Goal: Communication & Community: Ask a question

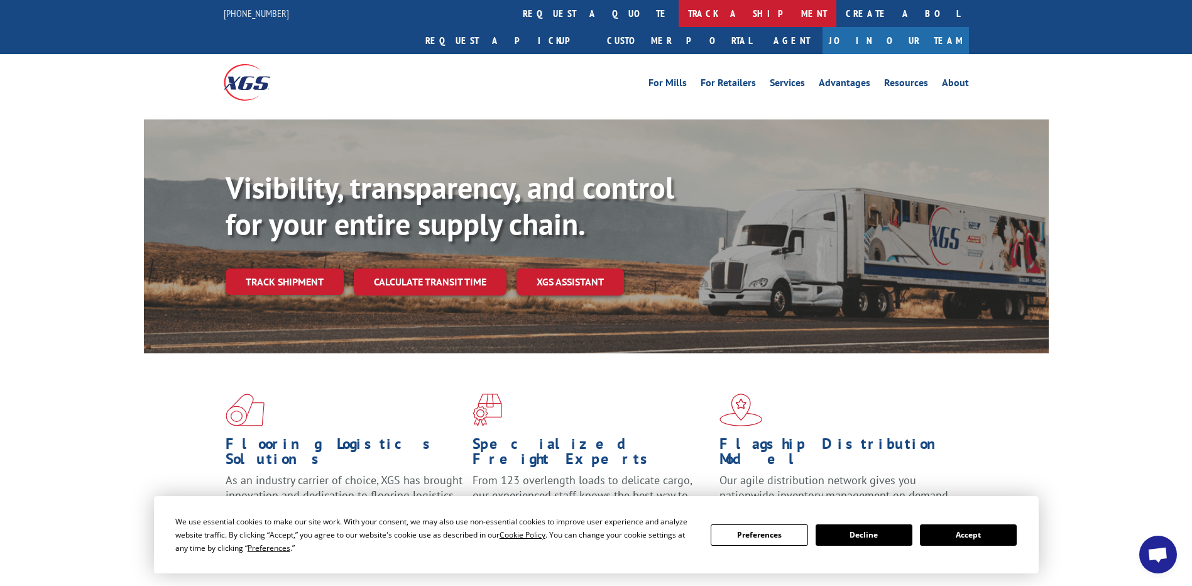
click at [679, 12] on link "track a shipment" at bounding box center [758, 13] width 158 height 27
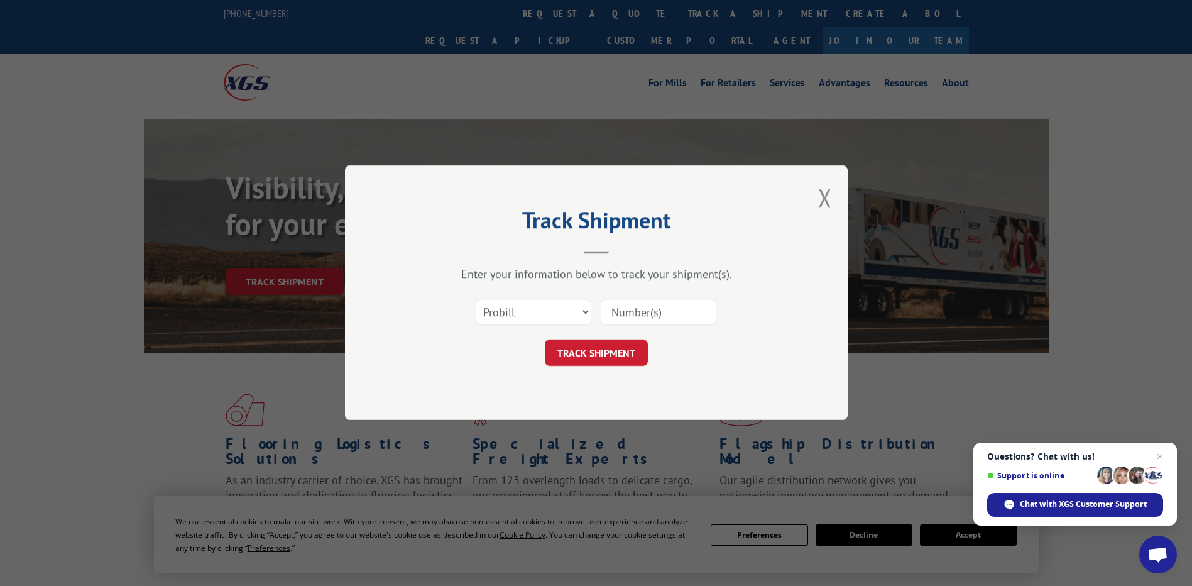
click at [618, 317] on input at bounding box center [659, 312] width 116 height 26
click at [671, 307] on input at bounding box center [659, 312] width 116 height 26
paste input "17513692"
type input "17513692"
click at [594, 351] on button "TRACK SHIPMENT" at bounding box center [596, 353] width 103 height 26
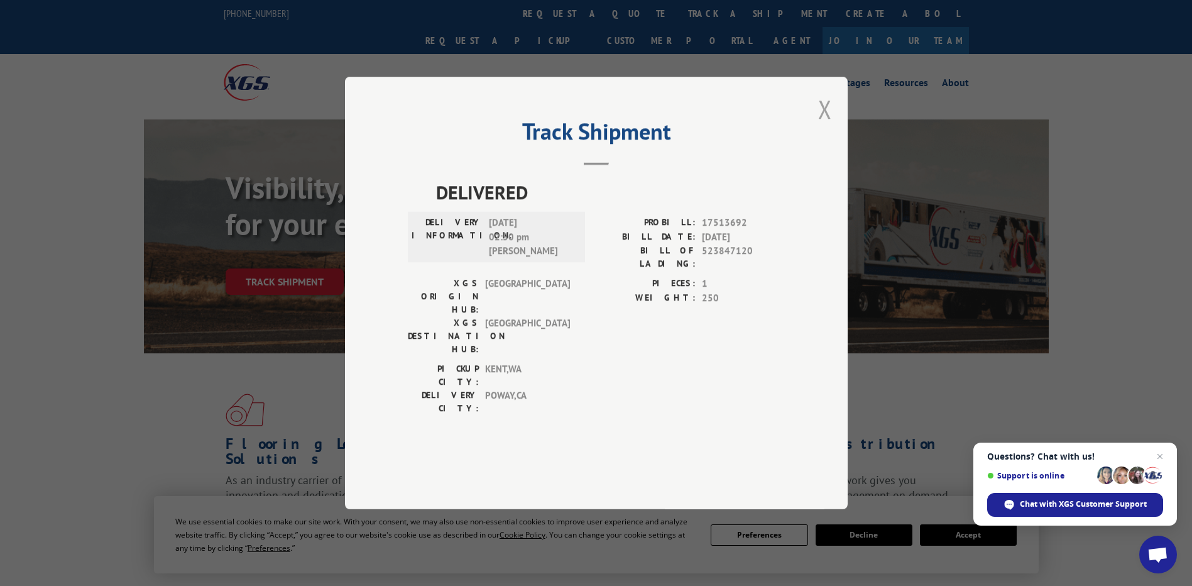
click at [823, 126] on button "Close modal" at bounding box center [825, 108] width 14 height 33
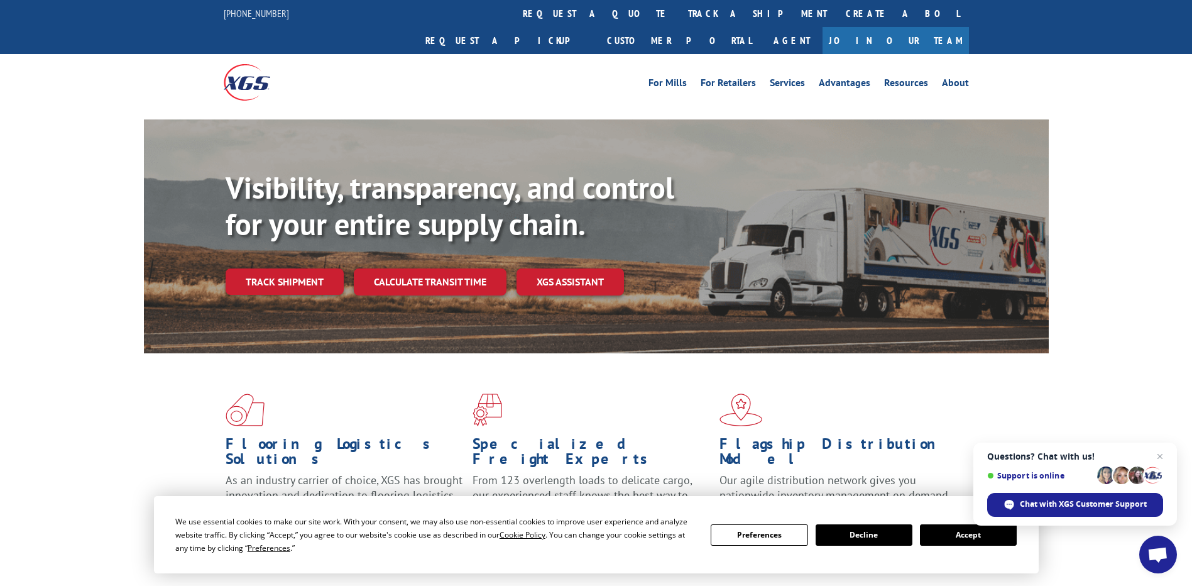
click at [943, 27] on link "Join Our Team" at bounding box center [896, 40] width 146 height 27
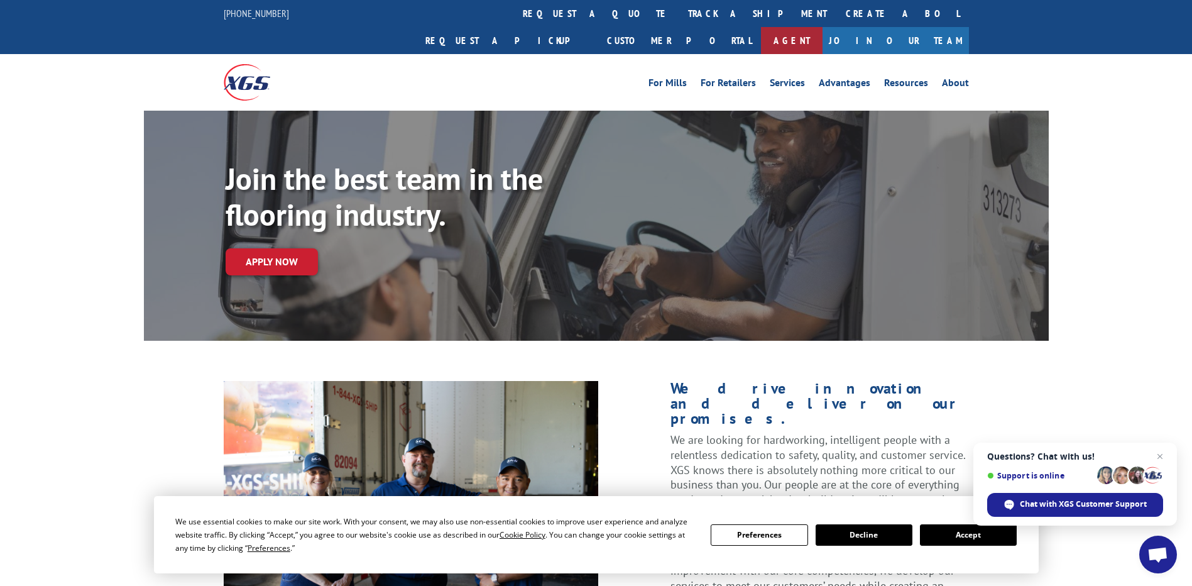
click at [823, 27] on link "Agent" at bounding box center [792, 40] width 62 height 27
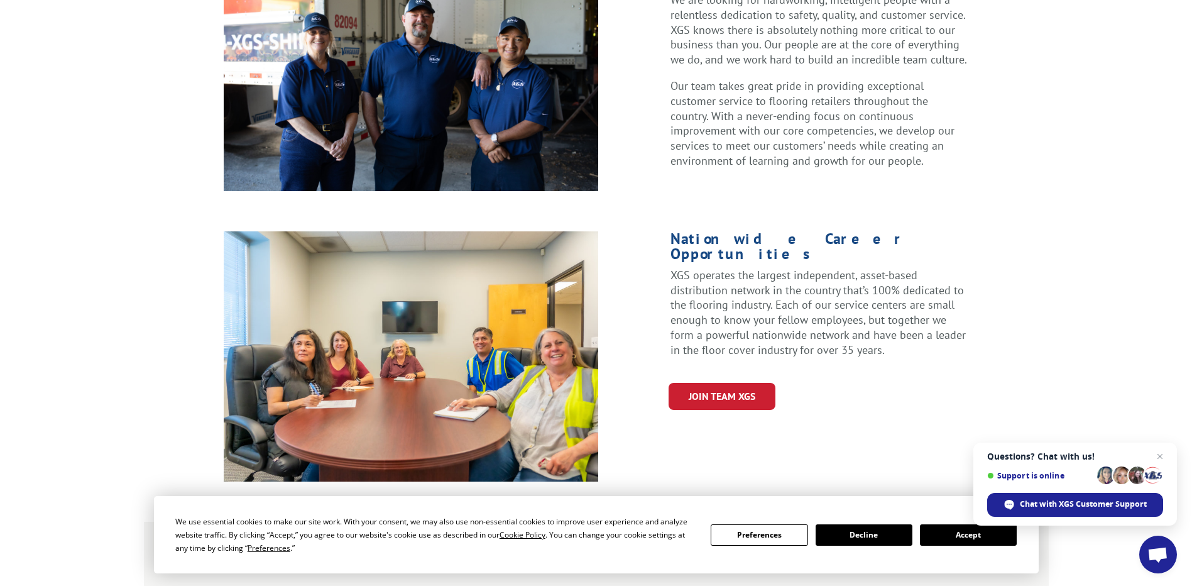
scroll to position [629, 0]
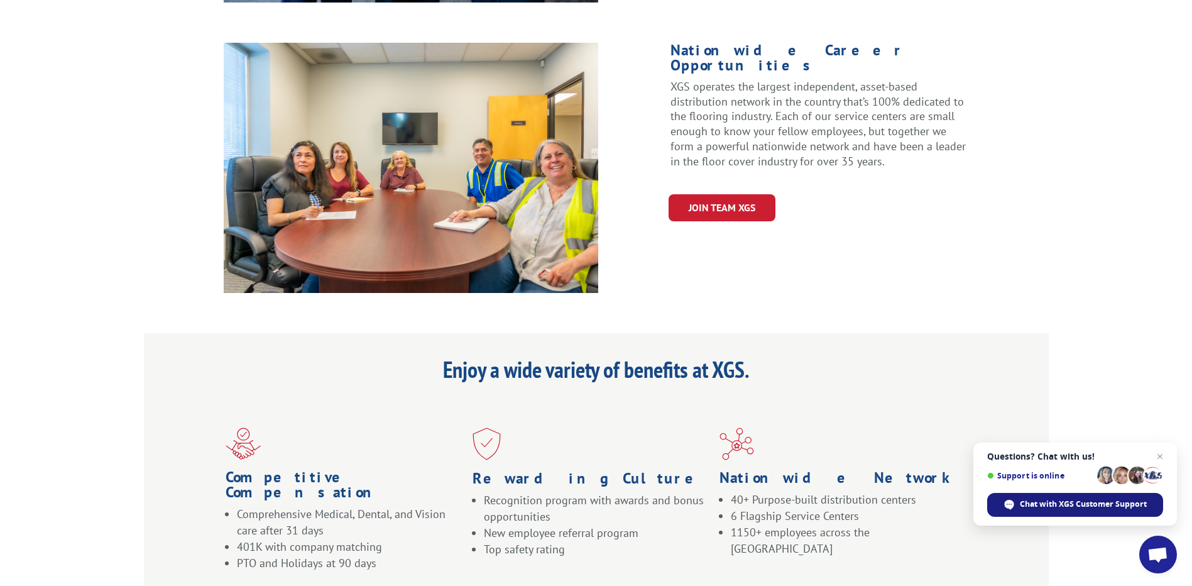
click at [1079, 505] on span "Chat with XGS Customer Support" at bounding box center [1083, 503] width 127 height 11
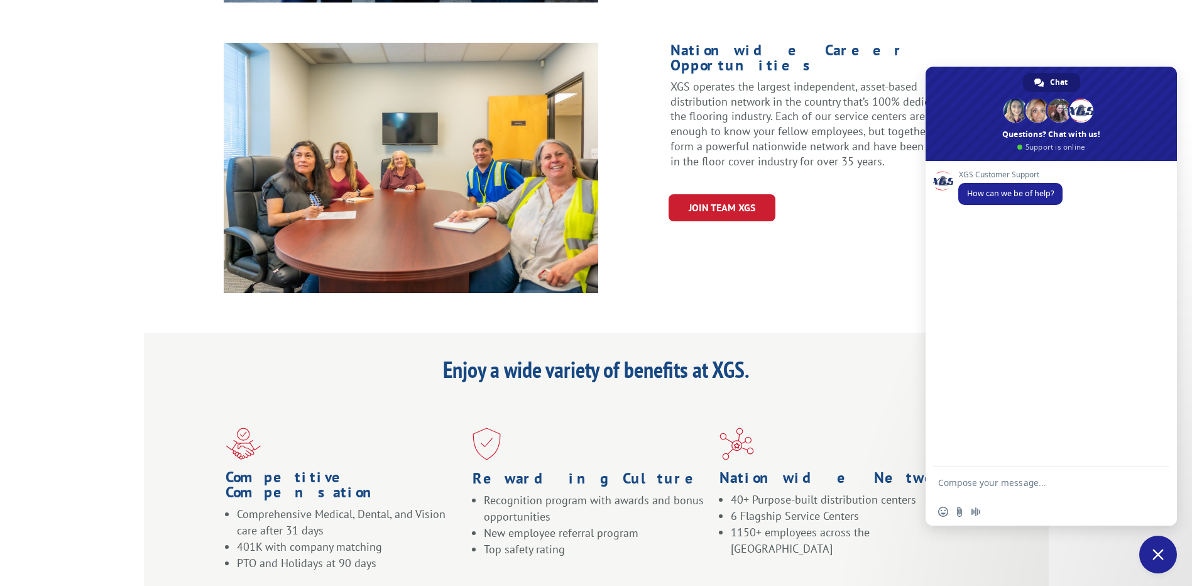
click at [996, 480] on textarea "Compose your message..." at bounding box center [1038, 481] width 201 height 31
type textarea "17513692"
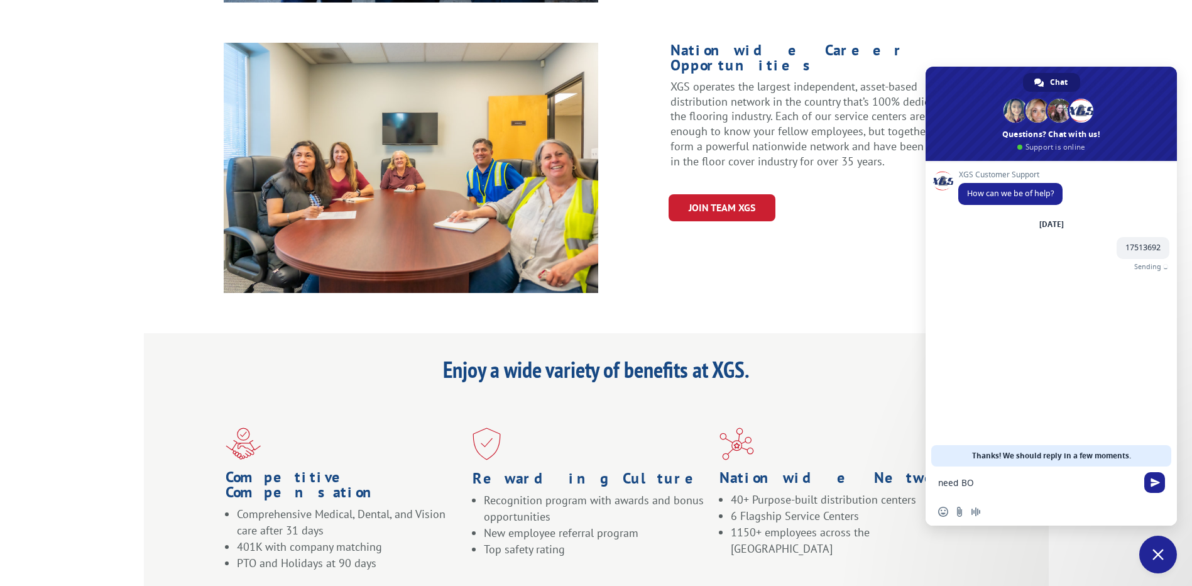
type textarea "need BOL"
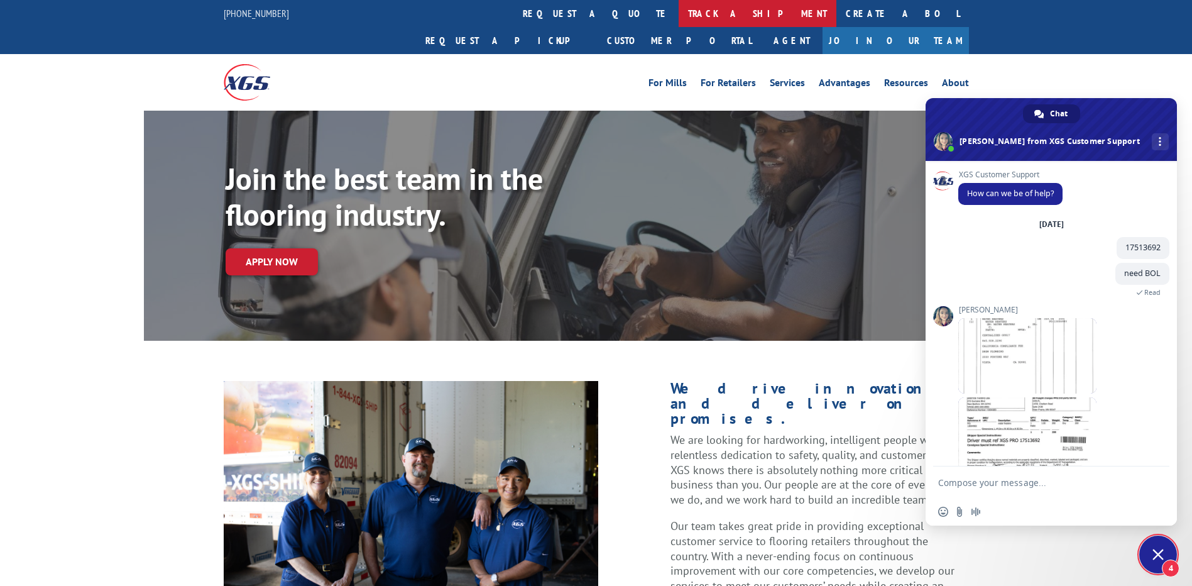
scroll to position [119, 0]
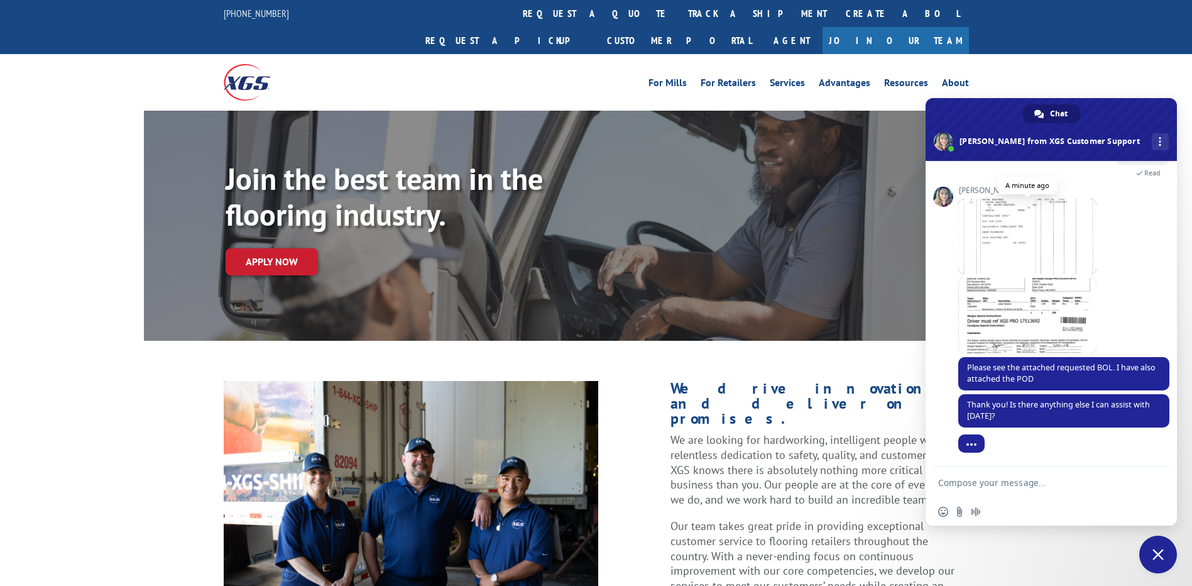
click at [1055, 272] on span at bounding box center [1027, 236] width 138 height 75
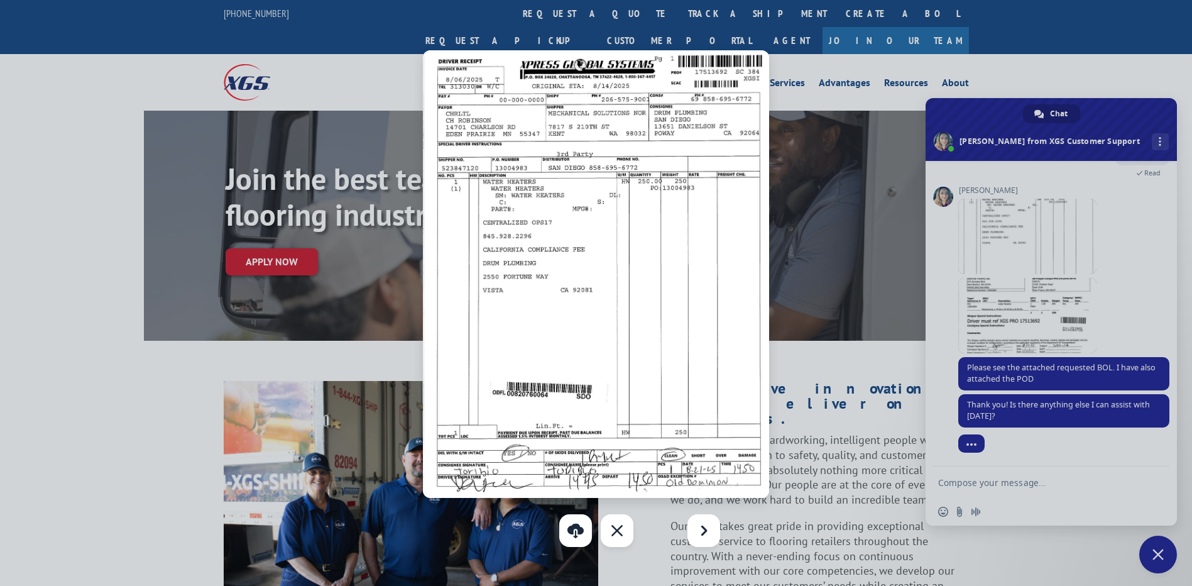
scroll to position [165, 0]
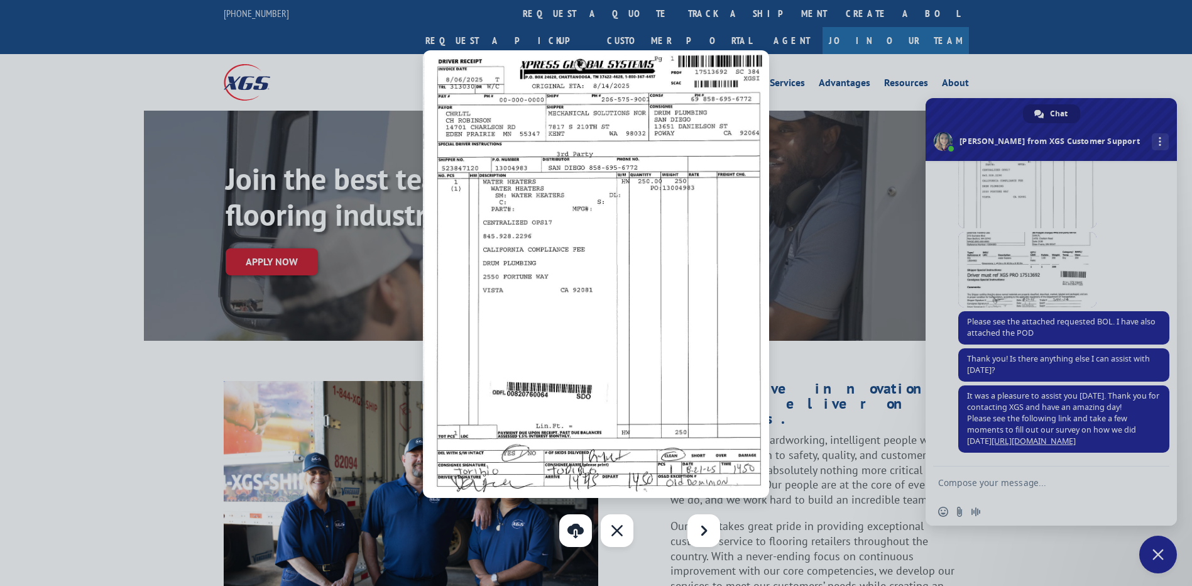
click at [1000, 238] on div at bounding box center [596, 293] width 1192 height 586
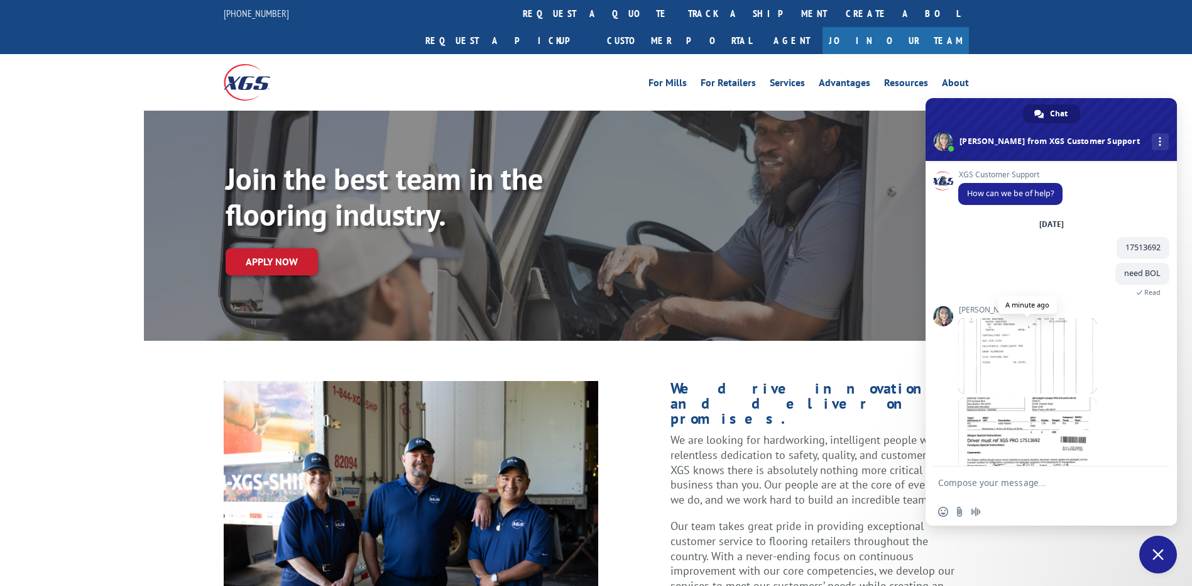
scroll to position [151, 0]
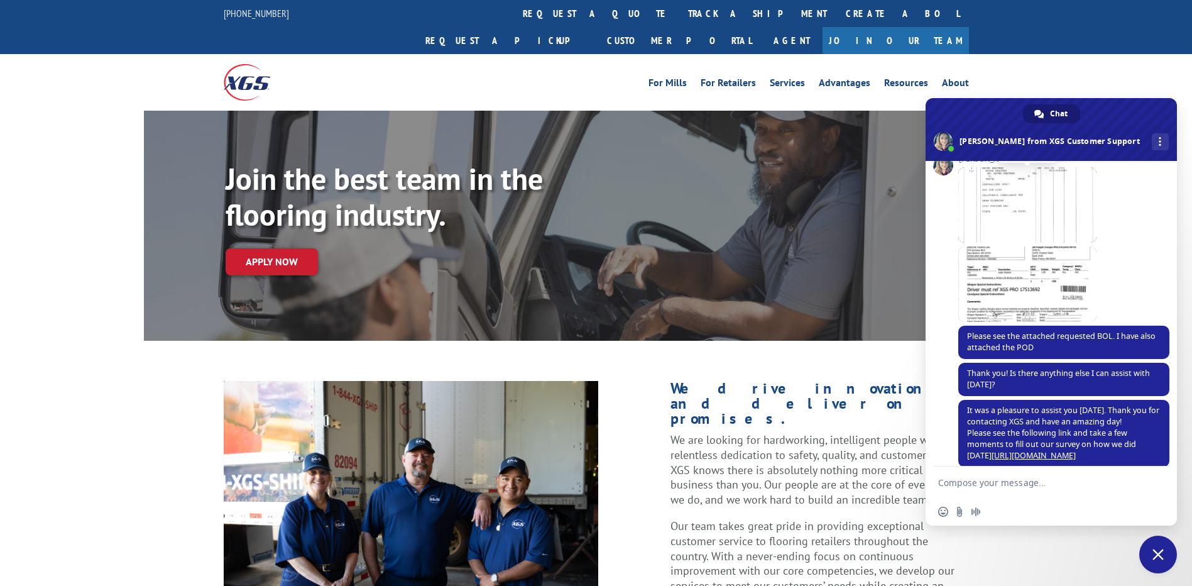
click at [1061, 258] on span at bounding box center [1027, 283] width 138 height 75
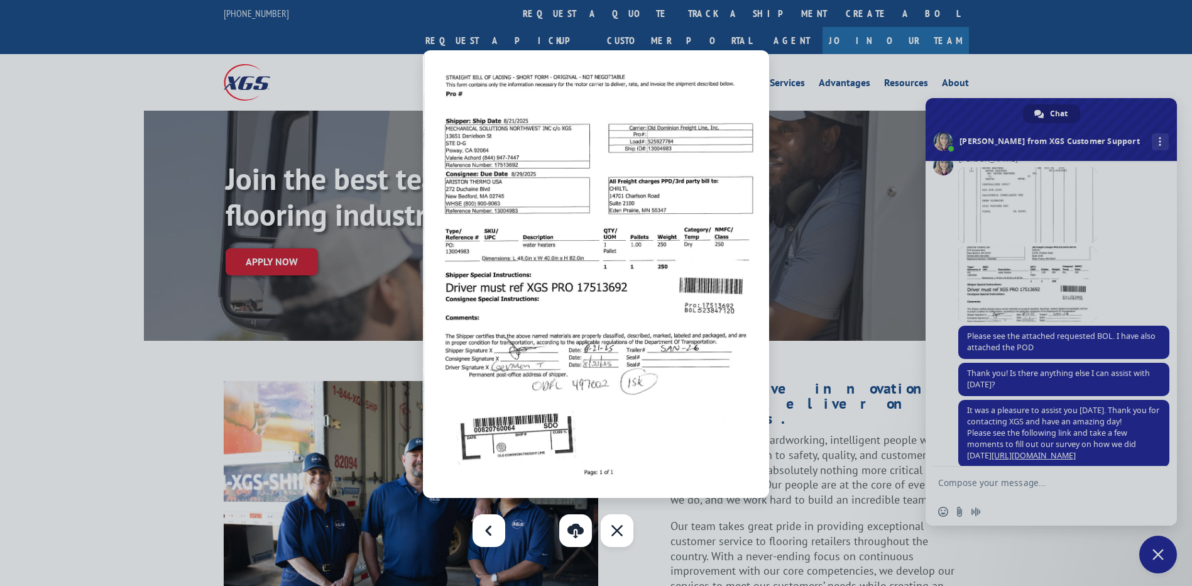
click at [1003, 488] on div at bounding box center [596, 293] width 1192 height 586
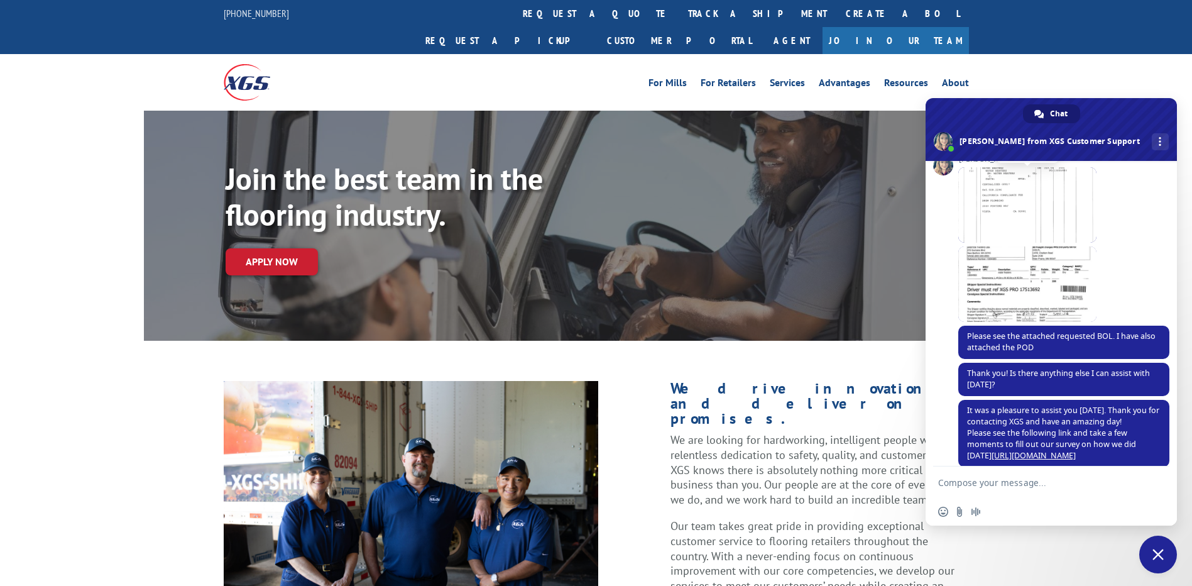
scroll to position [165, 0]
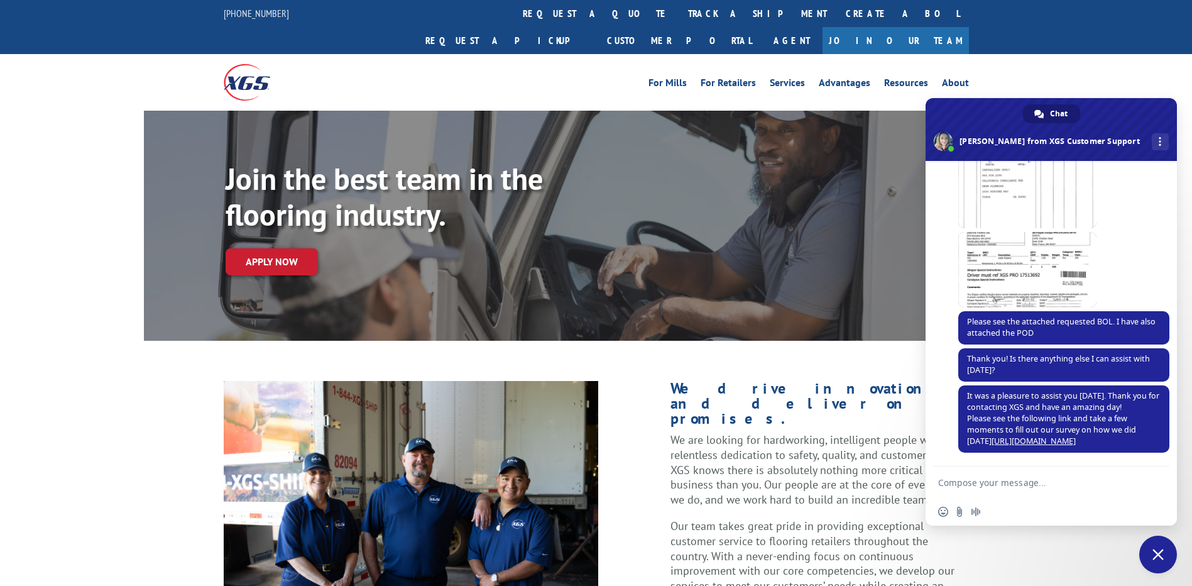
click at [973, 491] on textarea "Compose your message..." at bounding box center [1038, 481] width 201 height 31
click at [970, 485] on textarea "Compose your message..." at bounding box center [1038, 481] width 201 height 31
click at [1069, 481] on textarea "Need BOL for Load number" at bounding box center [1038, 481] width 201 height 31
paste textarea "523847120"
type textarea "Need BOL for Load number 523847120"
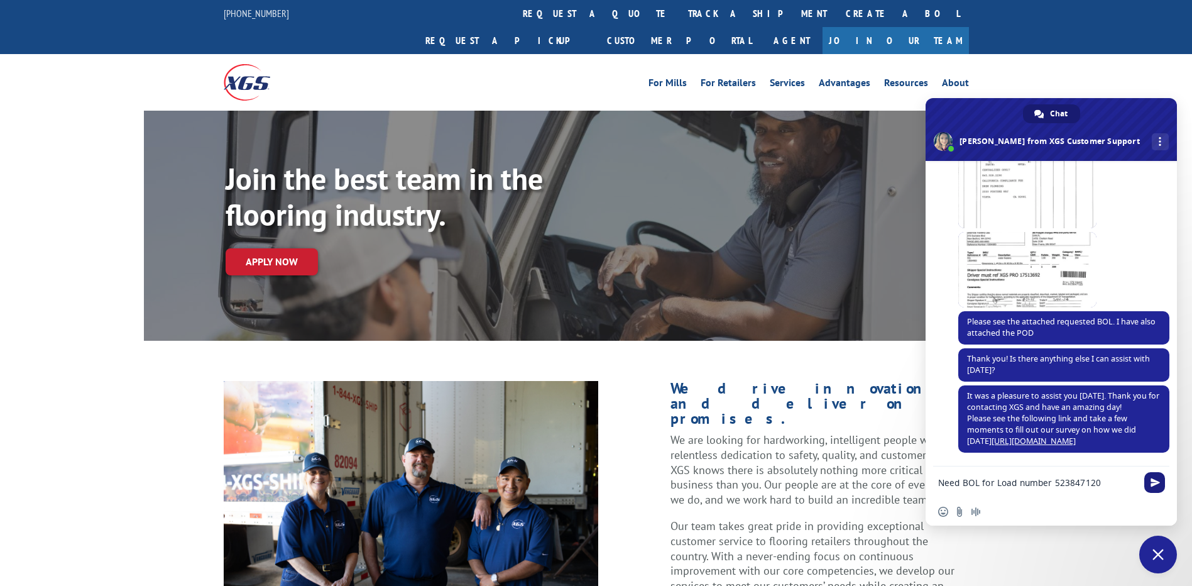
click at [1157, 478] on span "Send" at bounding box center [1155, 482] width 9 height 9
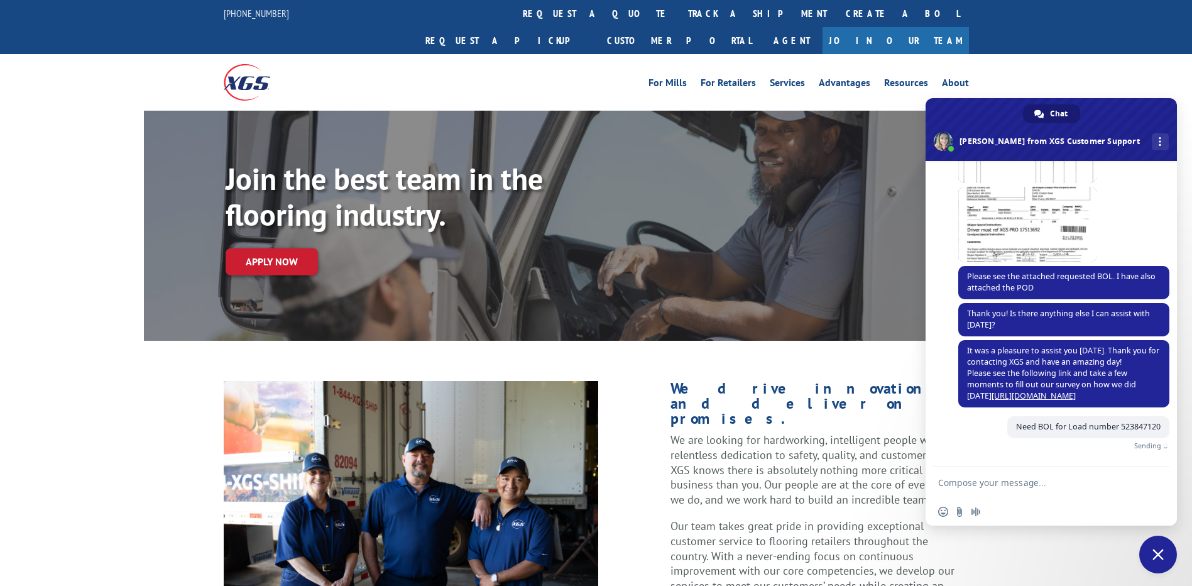
click at [1042, 476] on textarea "Compose your message..." at bounding box center [1038, 481] width 201 height 31
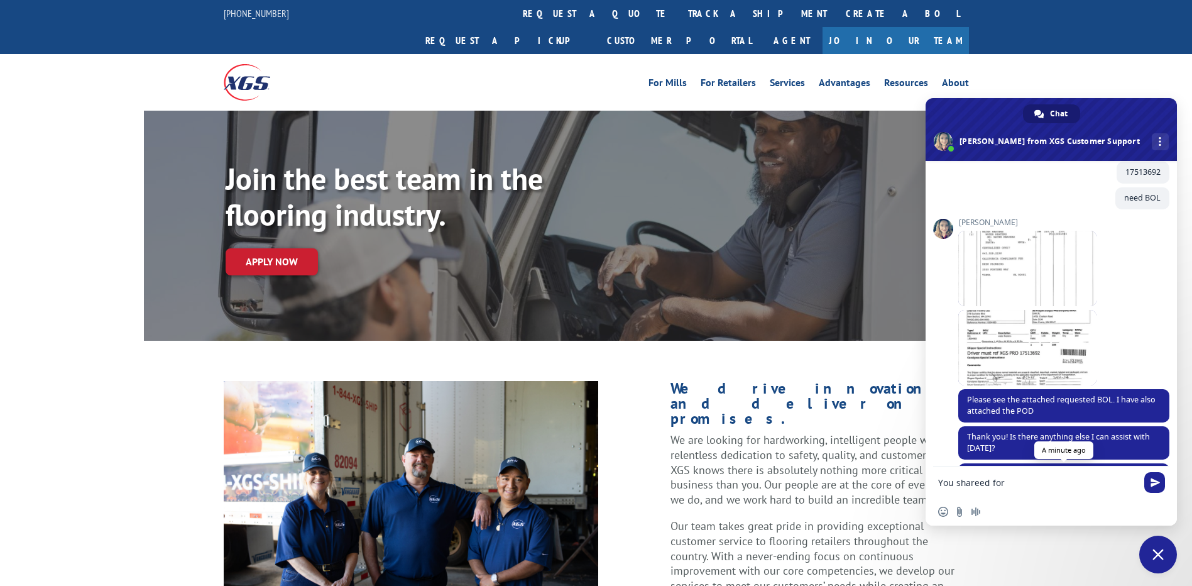
scroll to position [151, 0]
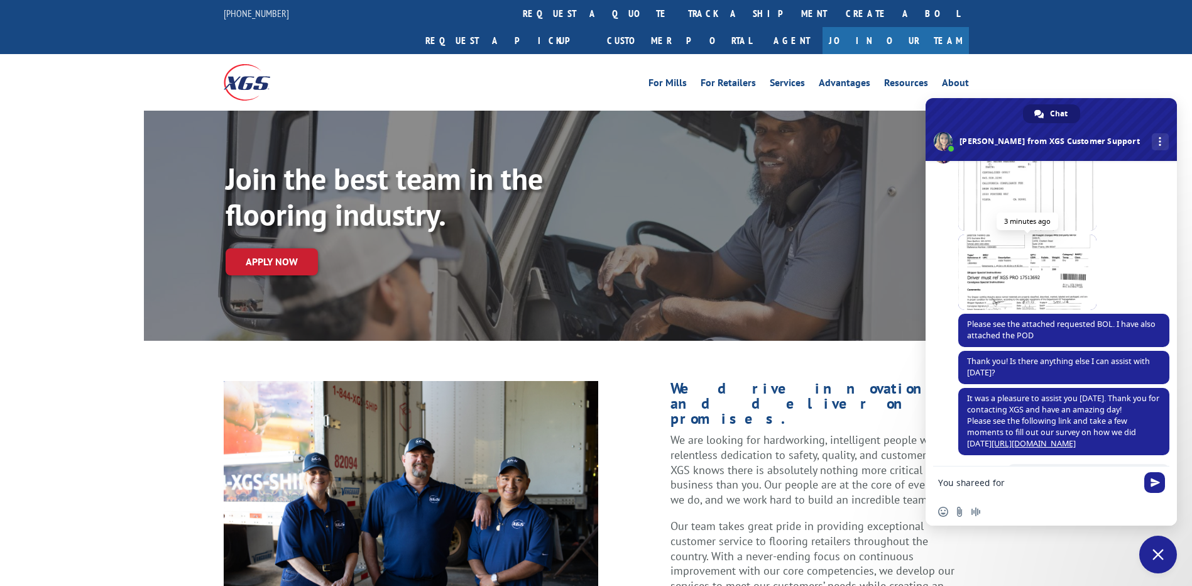
type textarea "You shareed for"
click at [1011, 274] on span at bounding box center [1027, 271] width 138 height 75
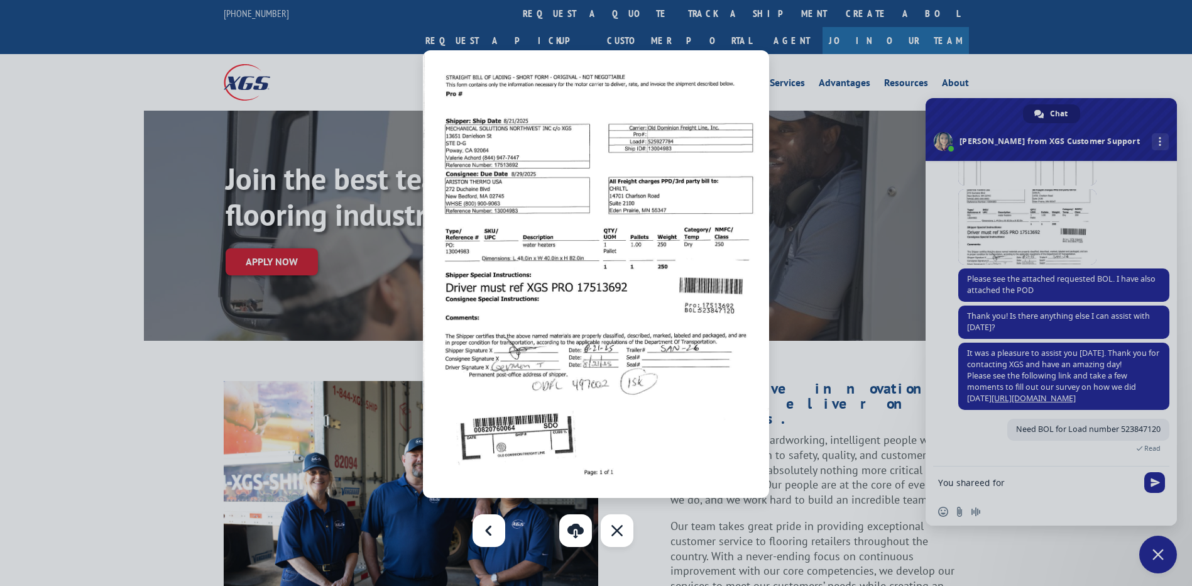
scroll to position [239, 0]
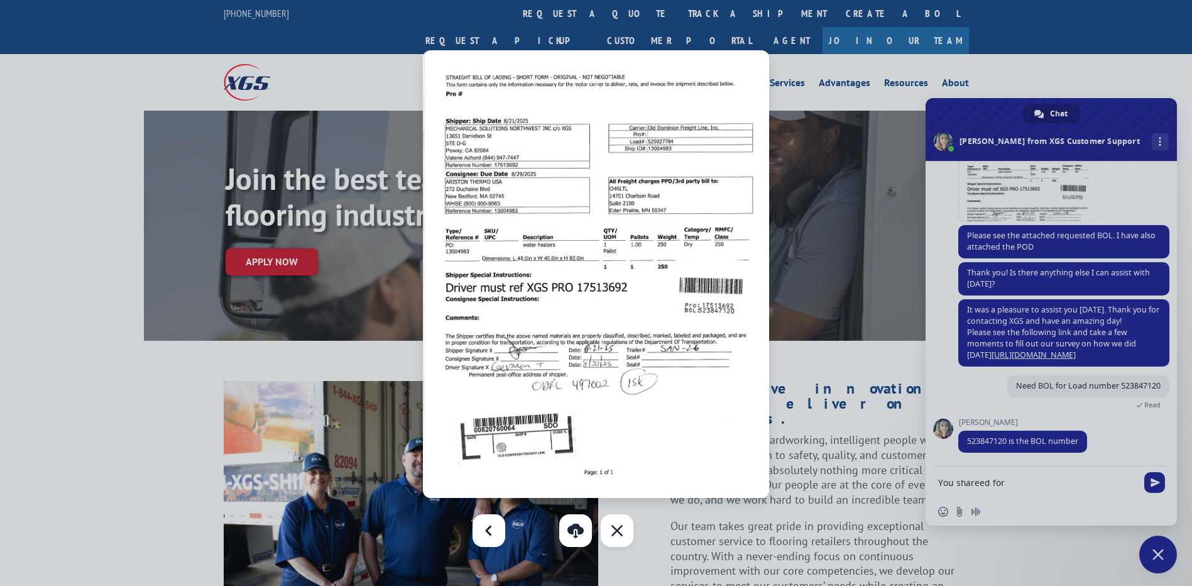
click at [1123, 417] on div at bounding box center [596, 293] width 1192 height 586
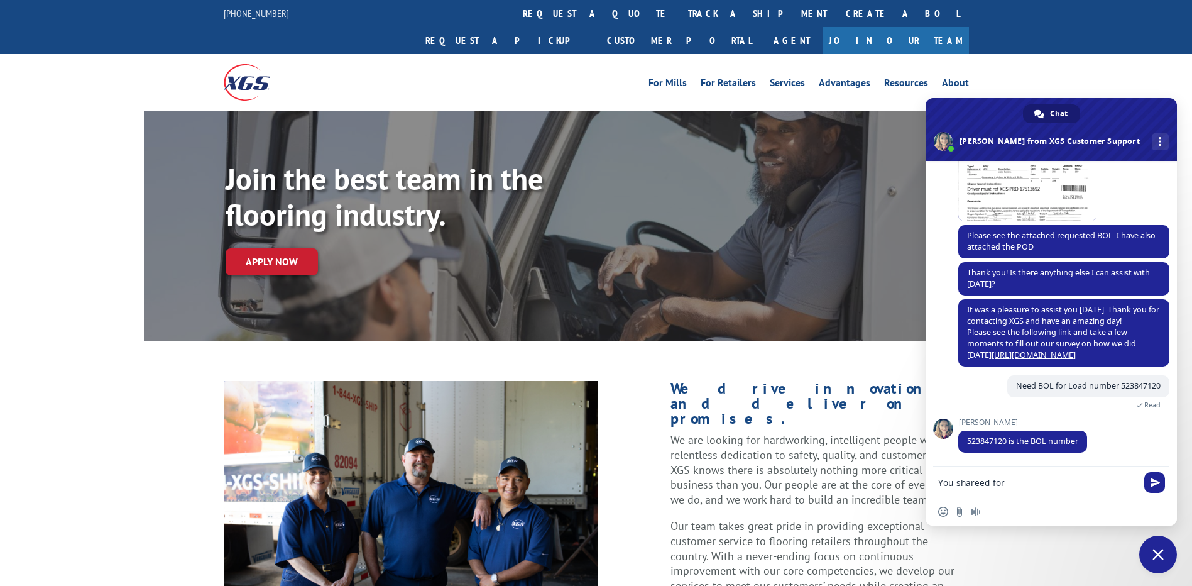
scroll to position [265, 0]
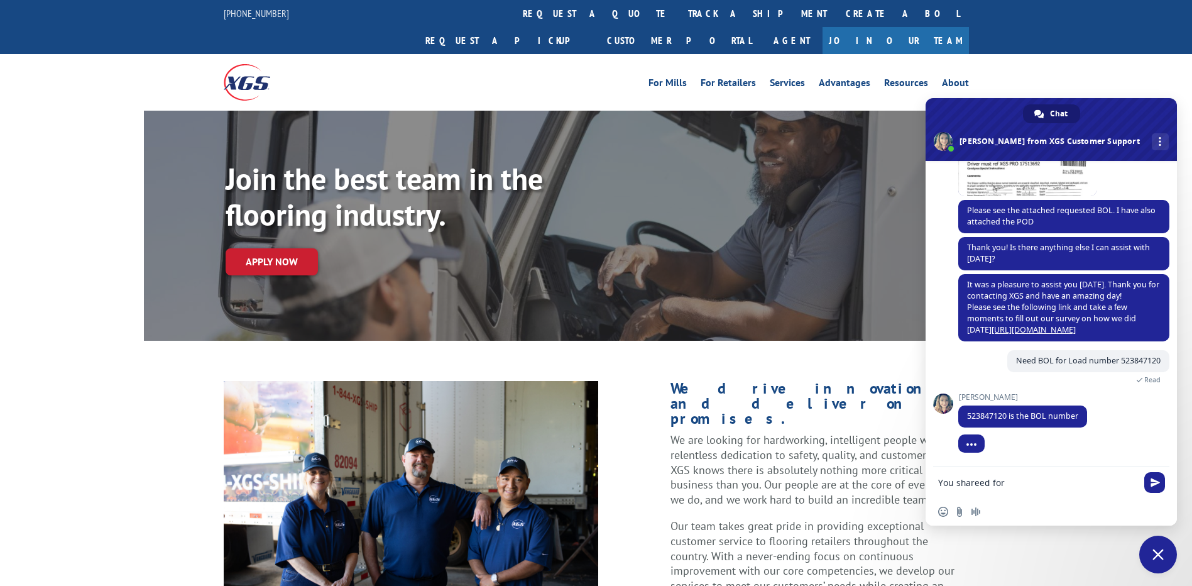
drag, startPoint x: 1009, startPoint y: 479, endPoint x: 908, endPoint y: 480, distance: 101.8
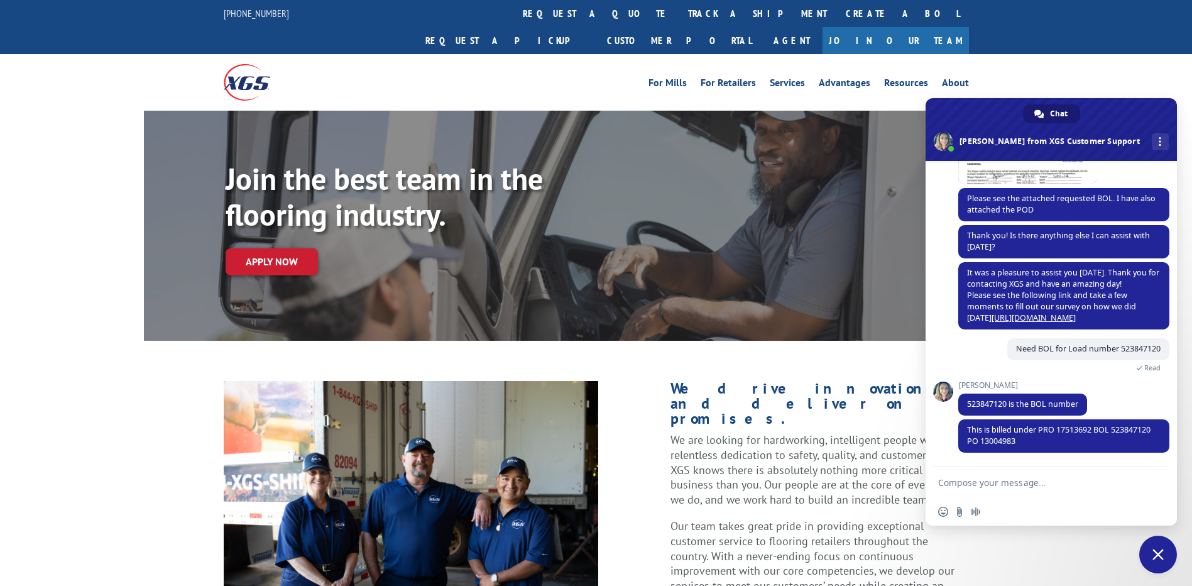
click at [982, 479] on textarea "Compose your message..." at bounding box center [1038, 481] width 201 height 31
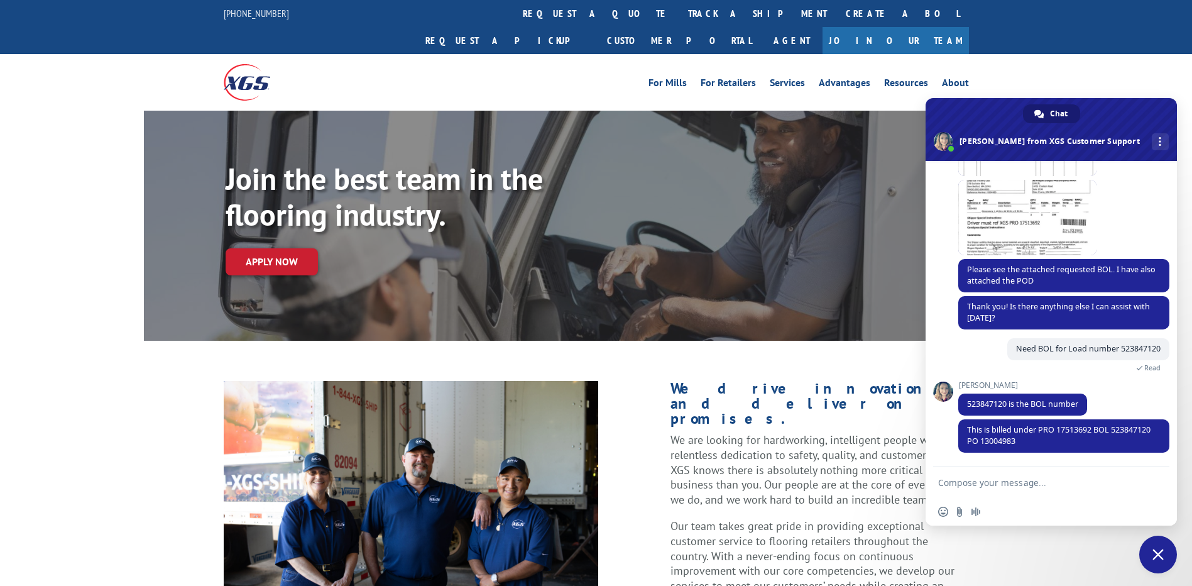
click at [1001, 481] on textarea "Compose your message..." at bounding box center [1038, 481] width 201 height 31
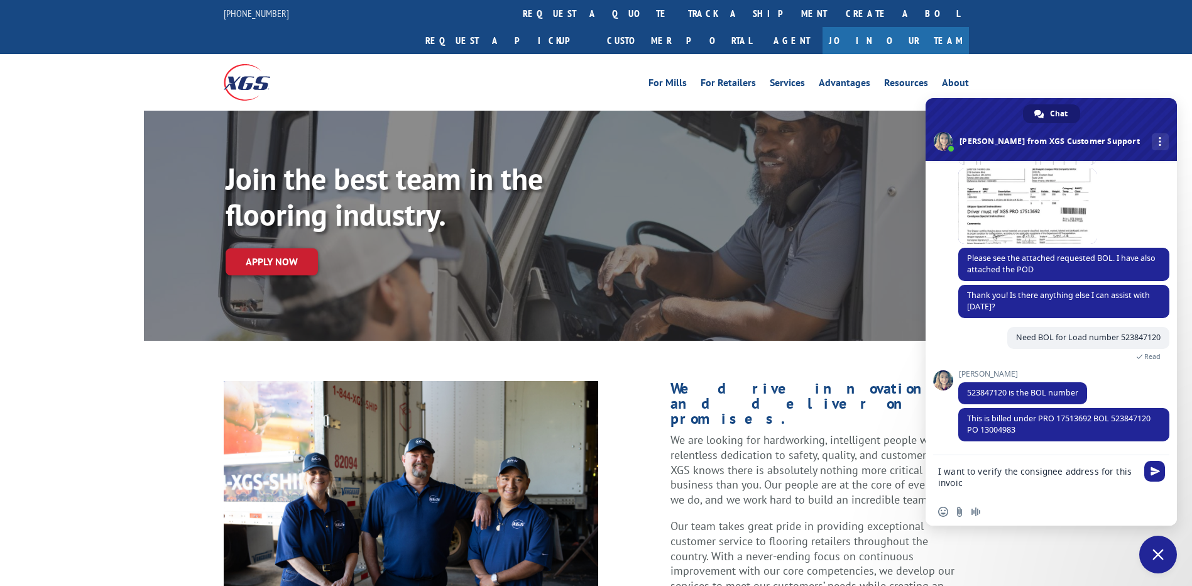
type textarea "I want to verify the consignee address for this invoice"
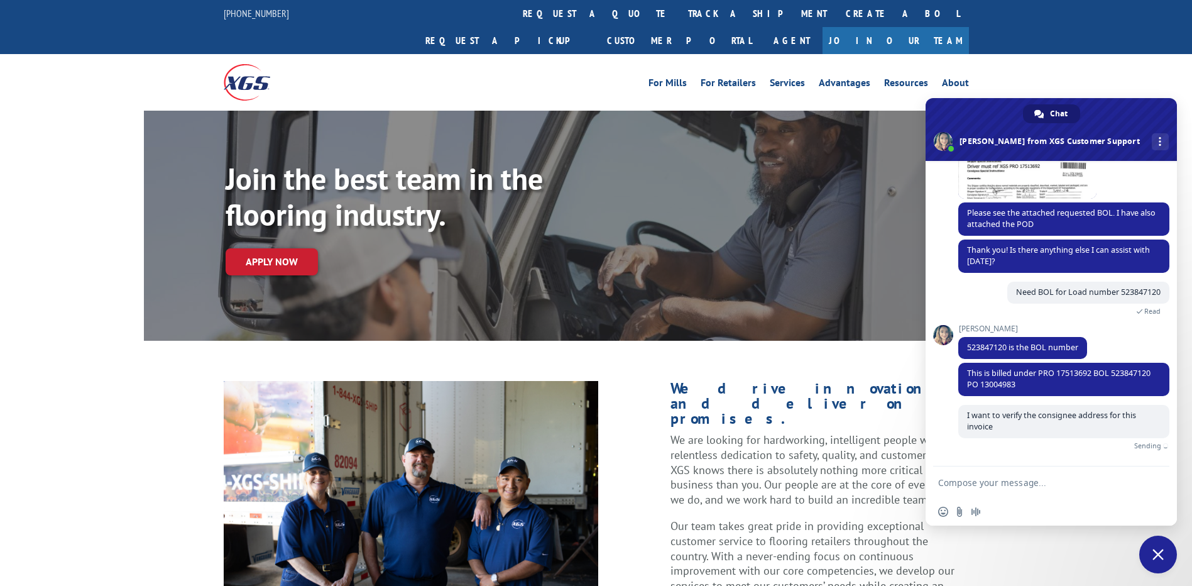
scroll to position [248, 0]
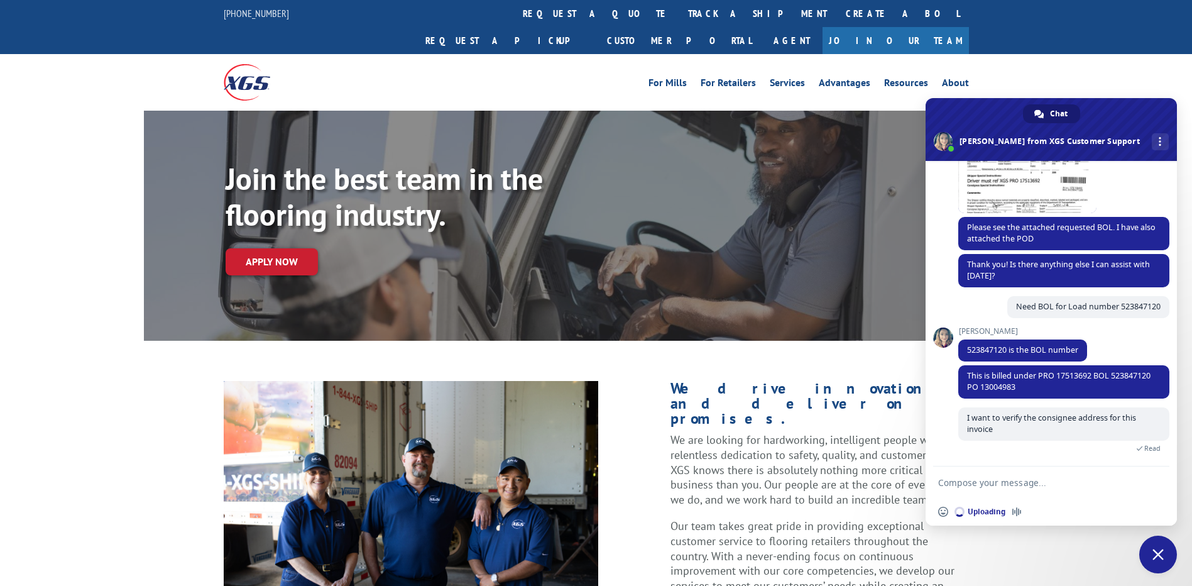
click at [1031, 474] on textarea "Compose your message..." at bounding box center [1038, 481] width 201 height 31
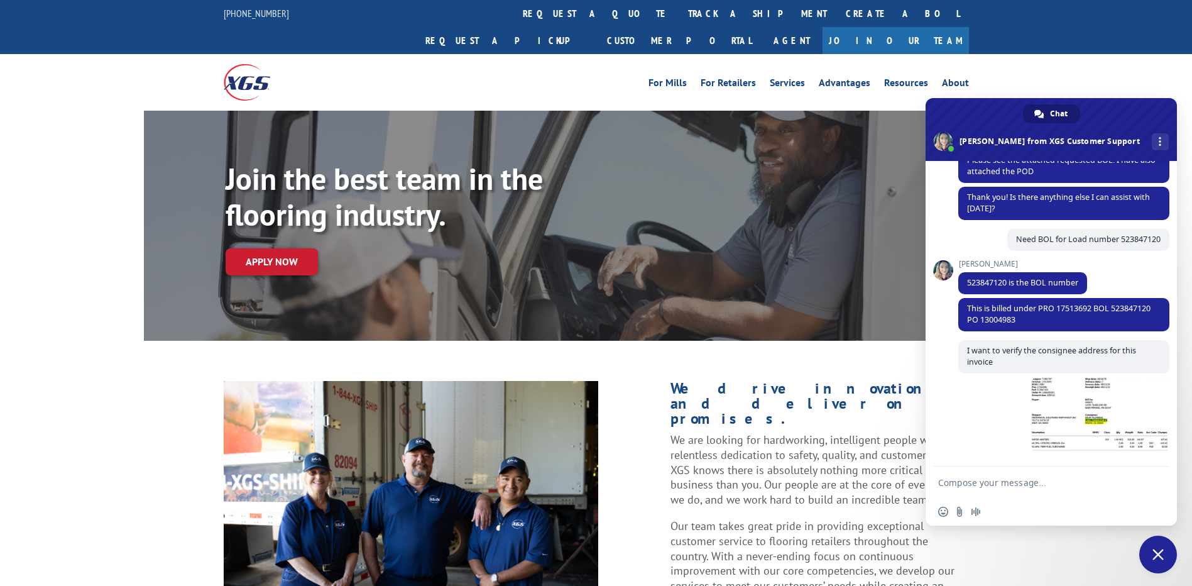
scroll to position [327, 0]
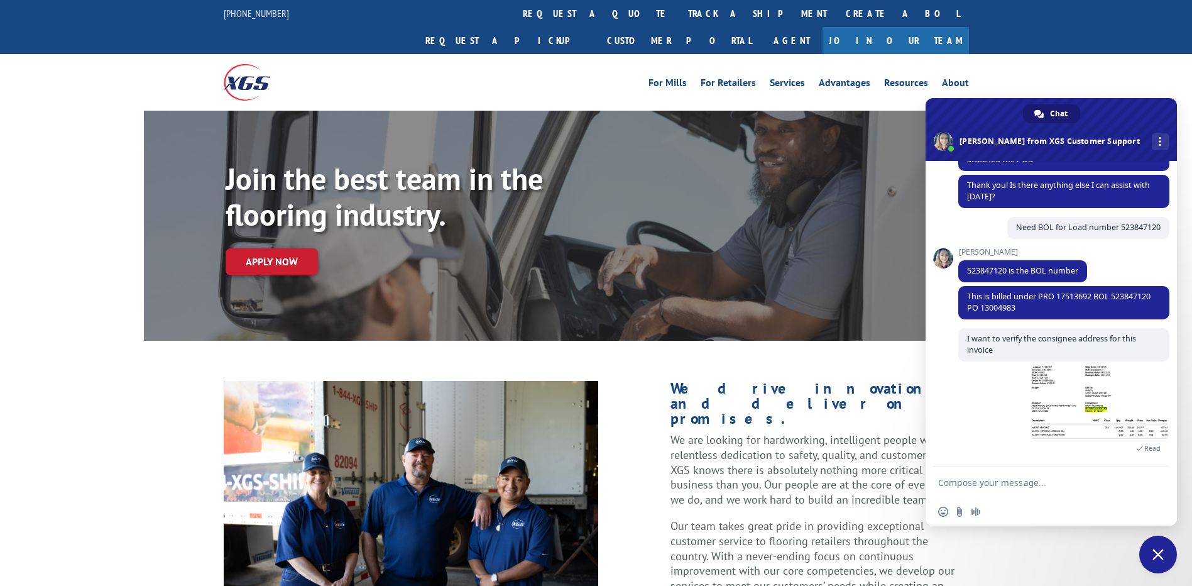
click at [1008, 480] on textarea "Compose your message..." at bounding box center [1038, 481] width 201 height 31
click at [981, 481] on textarea "Pro no" at bounding box center [1038, 481] width 201 height 31
paste textarea "17513692"
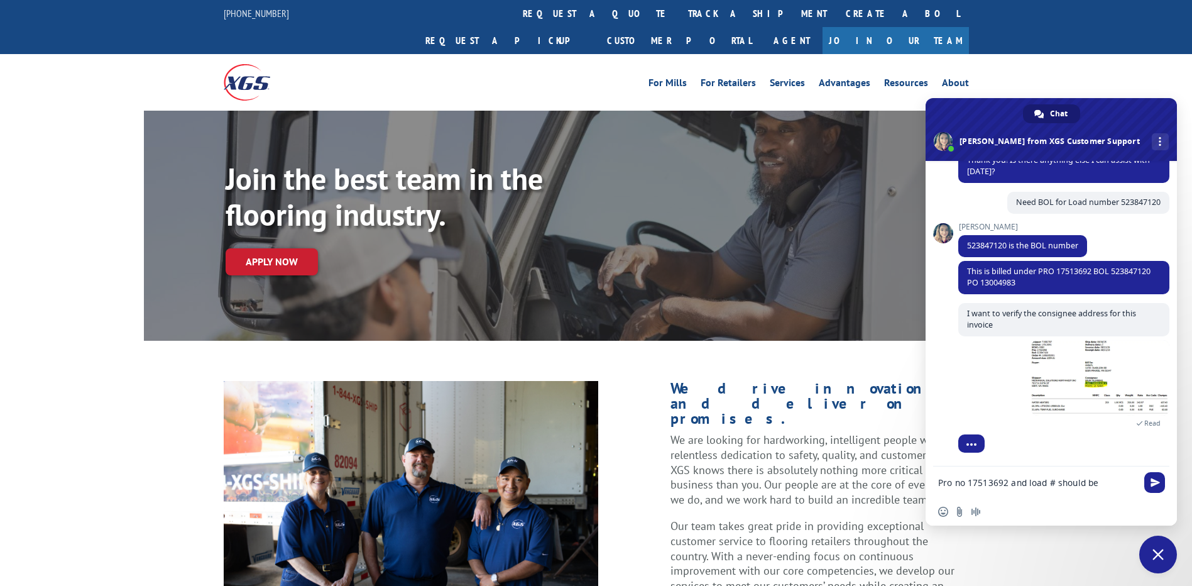
click at [1110, 483] on textarea "Pro no 17513692 and load # should be" at bounding box center [1038, 481] width 201 height 31
paste textarea "523847120"
type textarea "Pro no 17513692 and load # should be 523847120"
click at [1151, 470] on span "Send" at bounding box center [1155, 470] width 9 height 9
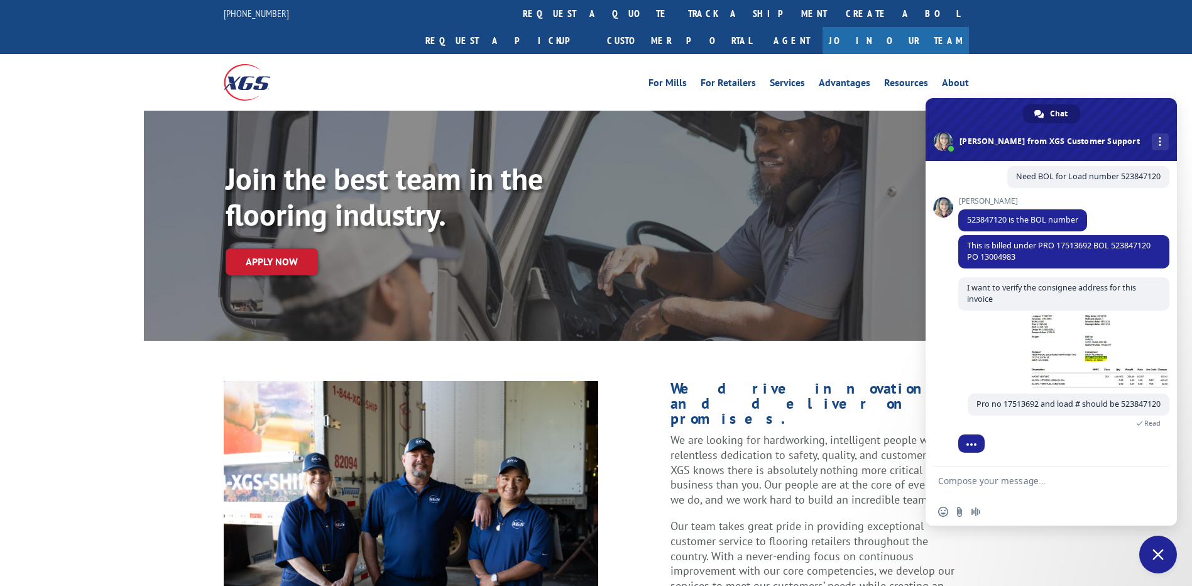
scroll to position [0, 0]
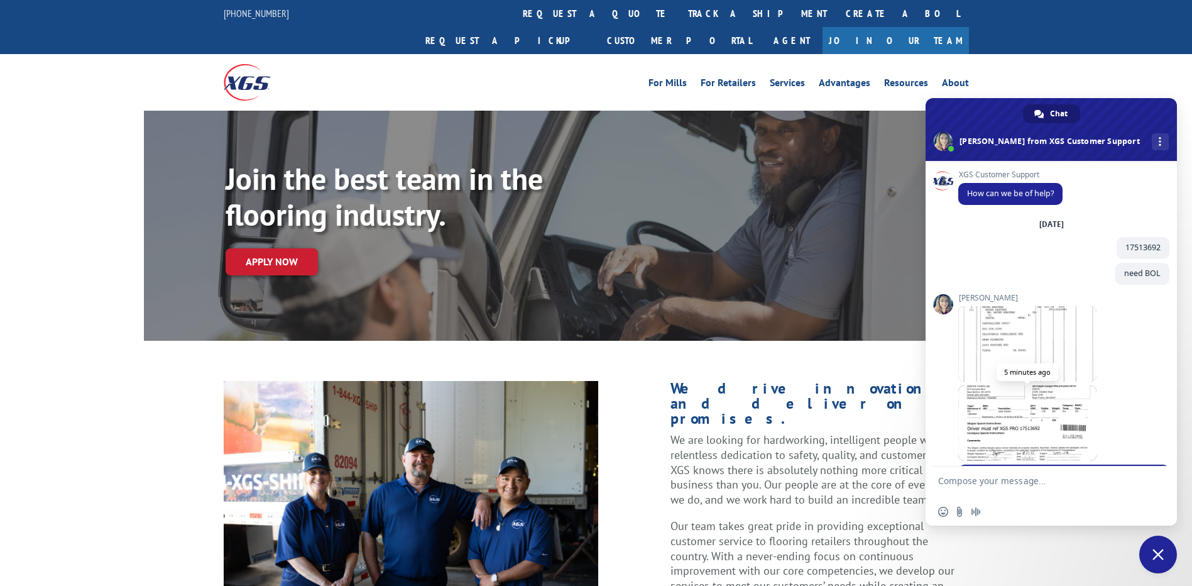
click at [1032, 428] on span at bounding box center [1027, 422] width 138 height 75
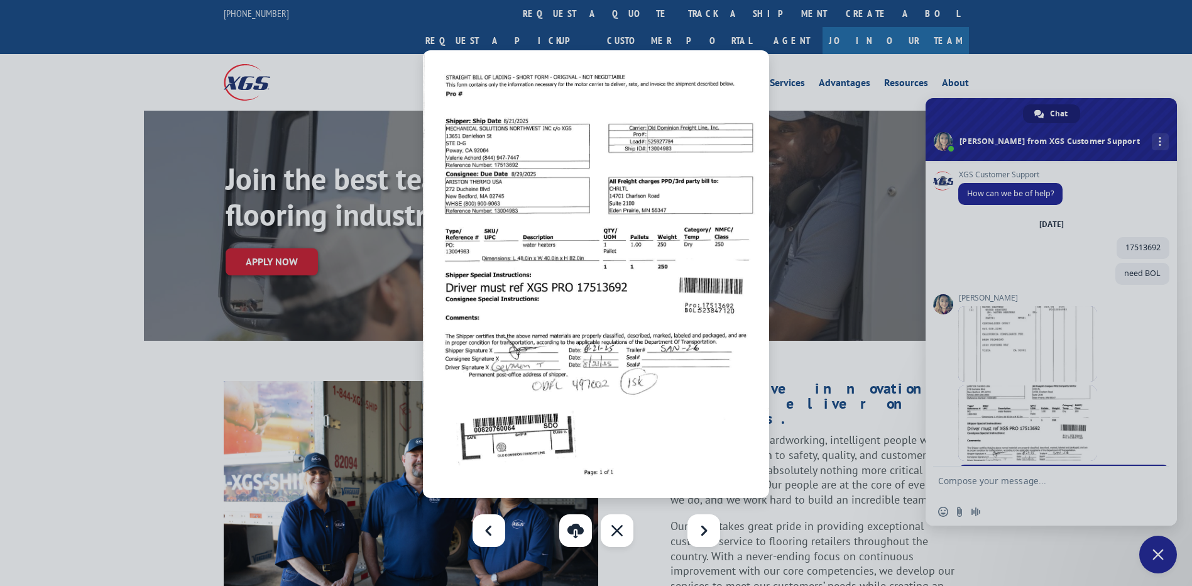
scroll to position [377, 0]
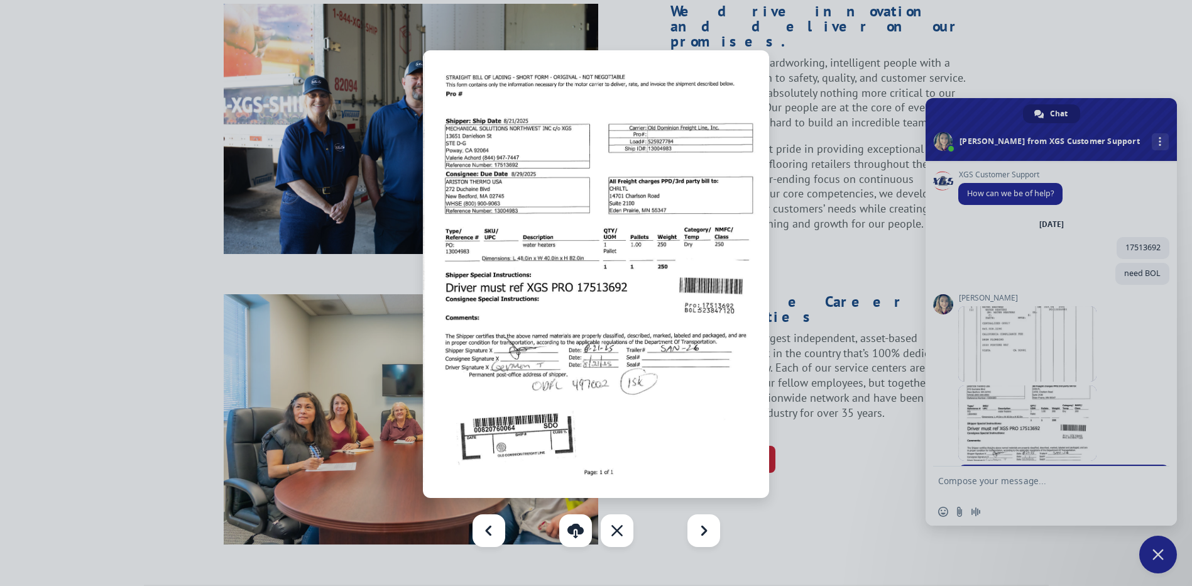
click at [1163, 280] on div at bounding box center [596, 293] width 1192 height 586
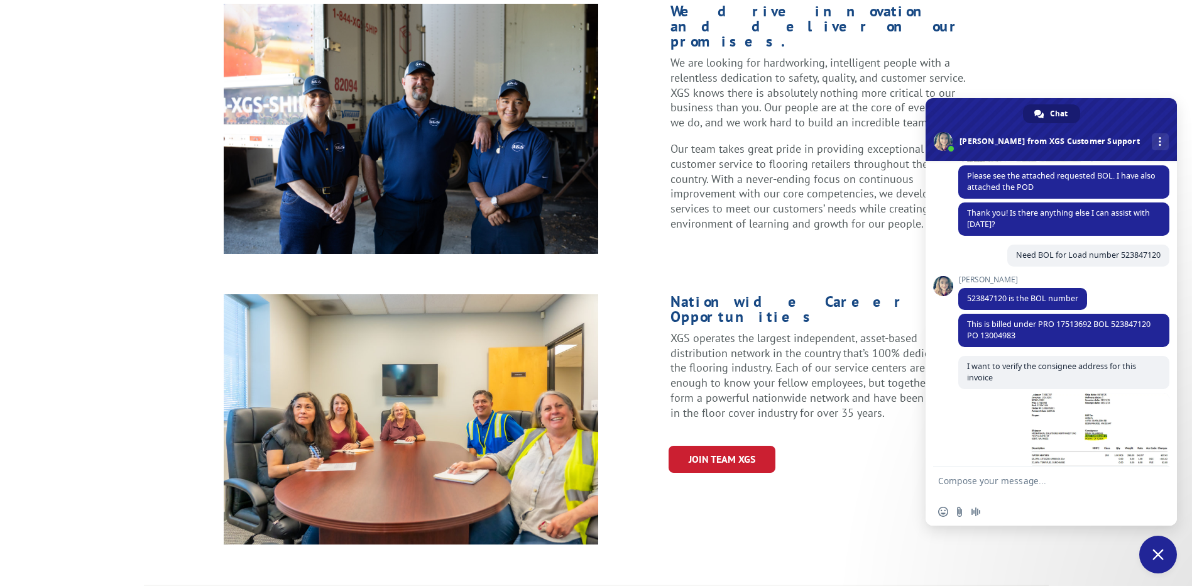
scroll to position [389, 0]
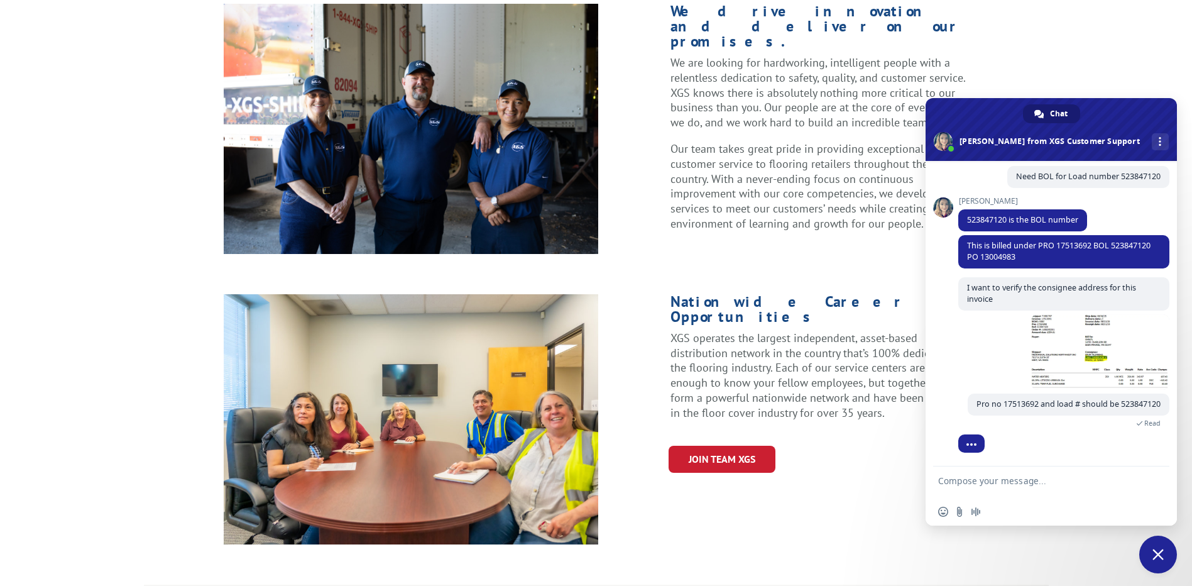
click at [1013, 480] on textarea "Compose your message..." at bounding box center [1038, 481] width 201 height 31
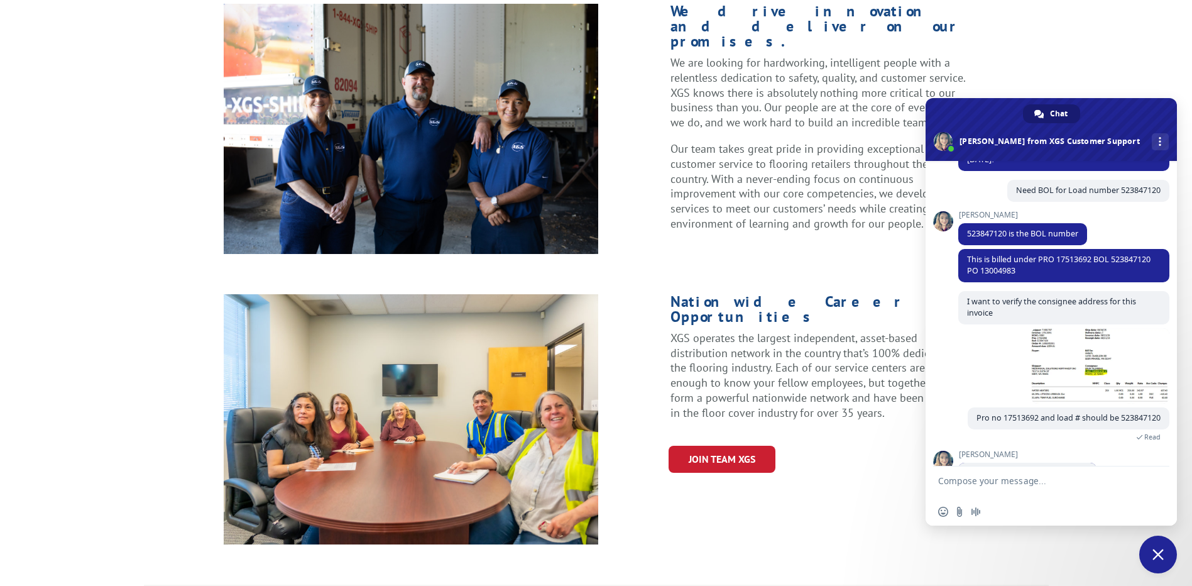
scroll to position [509, 0]
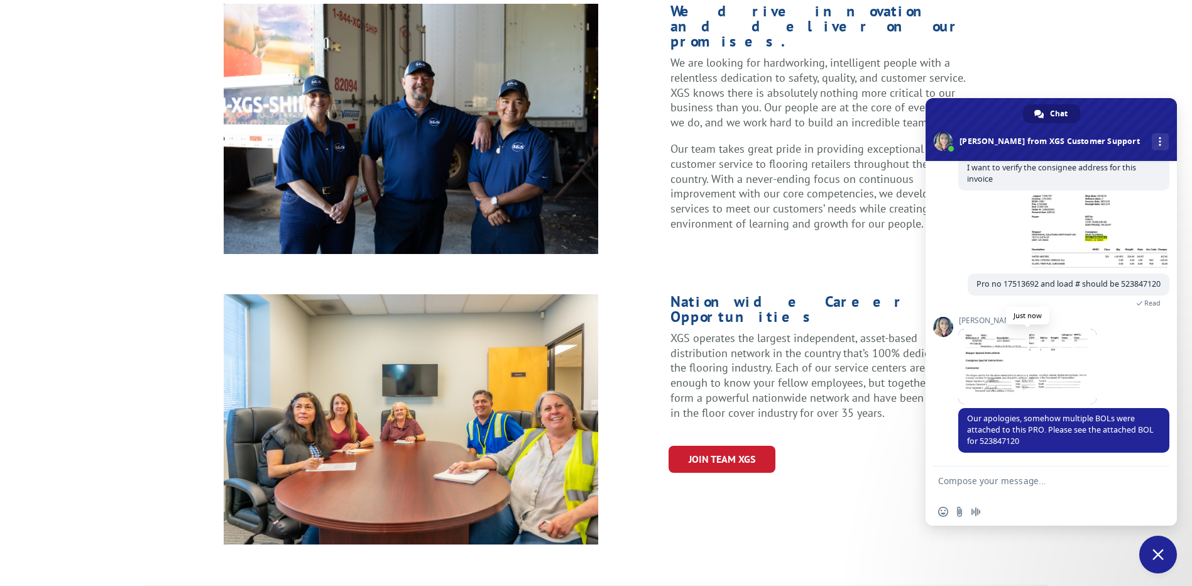
click at [1021, 373] on span at bounding box center [1027, 366] width 138 height 75
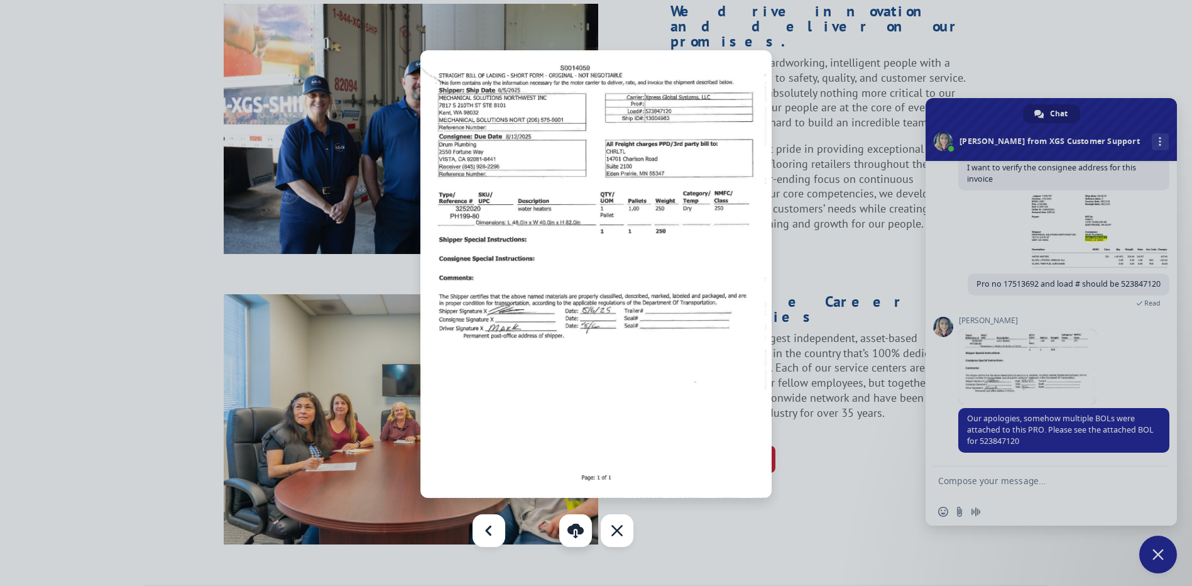
click at [574, 540] on link at bounding box center [575, 530] width 33 height 33
click at [1170, 49] on div at bounding box center [596, 293] width 1192 height 586
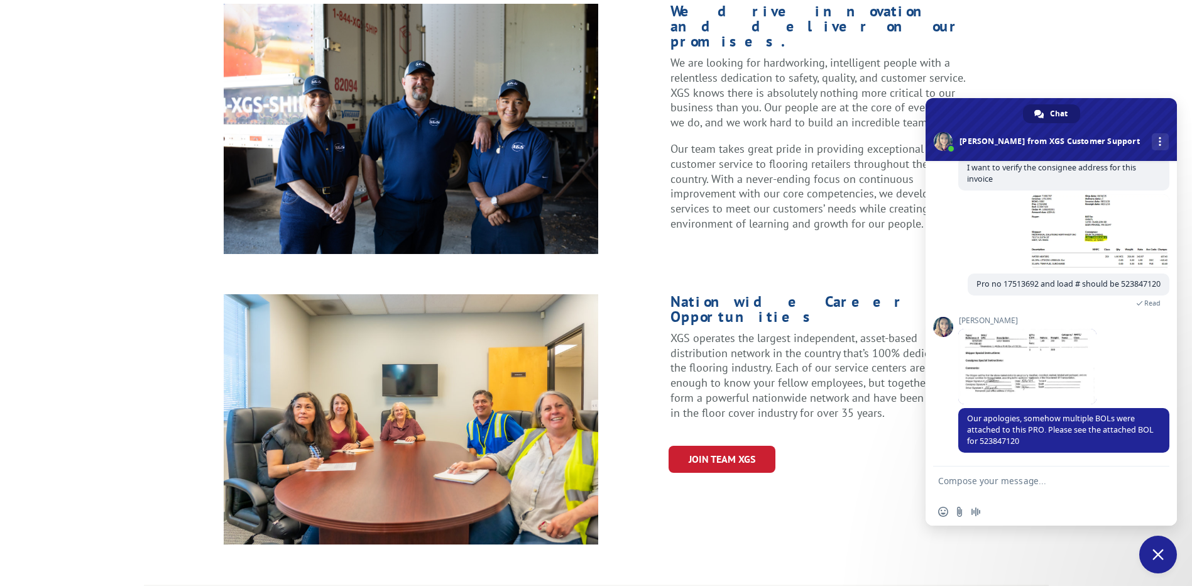
click at [1018, 478] on textarea "Compose your message..." at bounding box center [1038, 481] width 201 height 31
type textarea "Thank you"
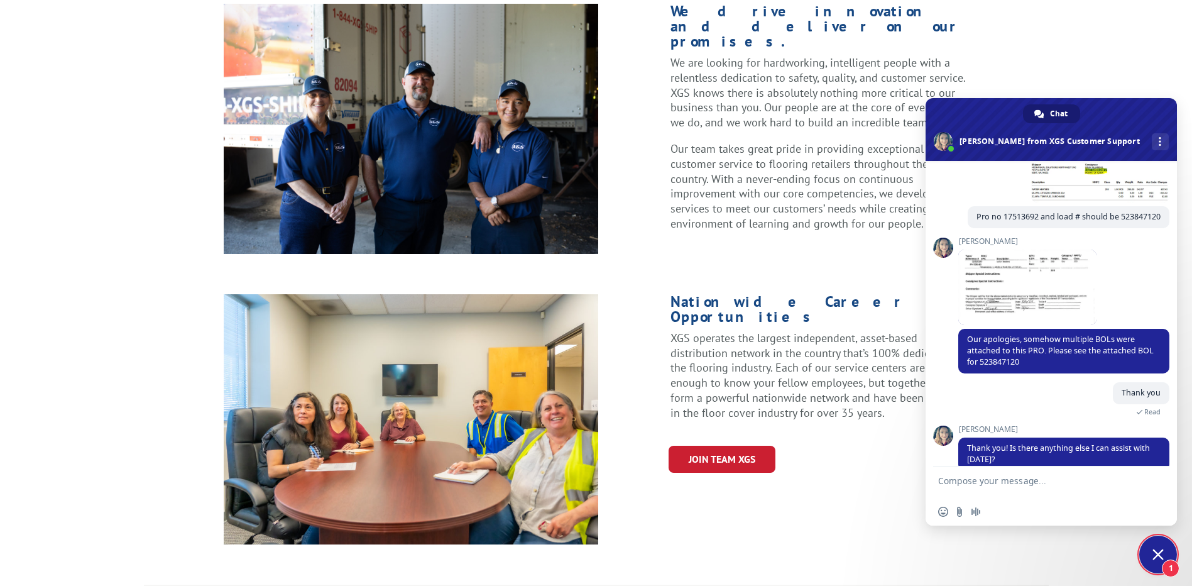
scroll to position [595, 0]
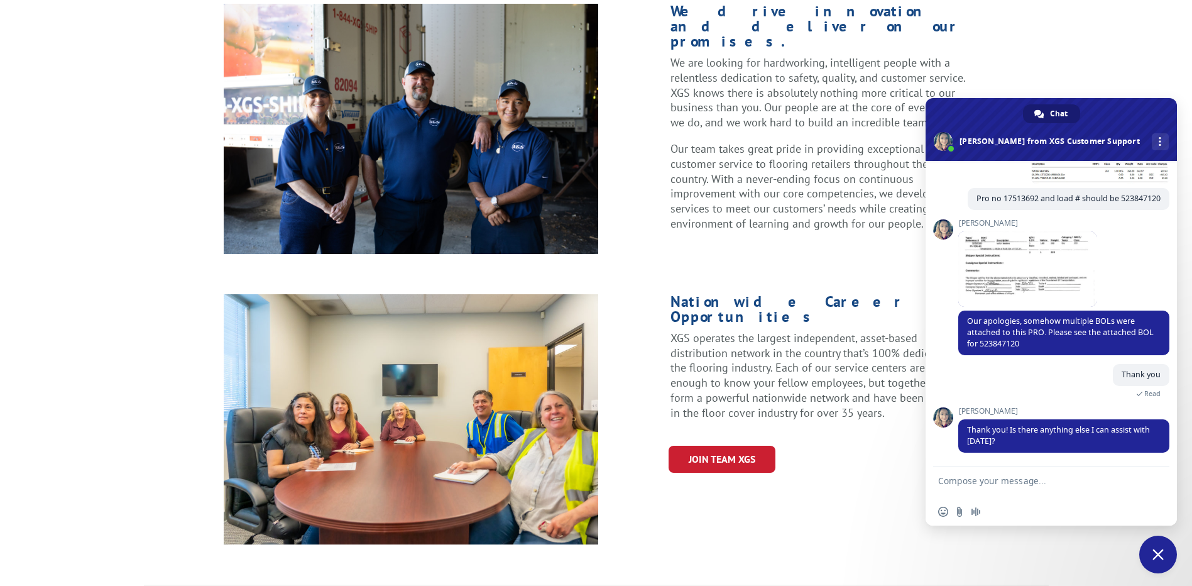
click at [1040, 478] on textarea "Compose your message..." at bounding box center [1038, 481] width 201 height 31
type textarea "no"
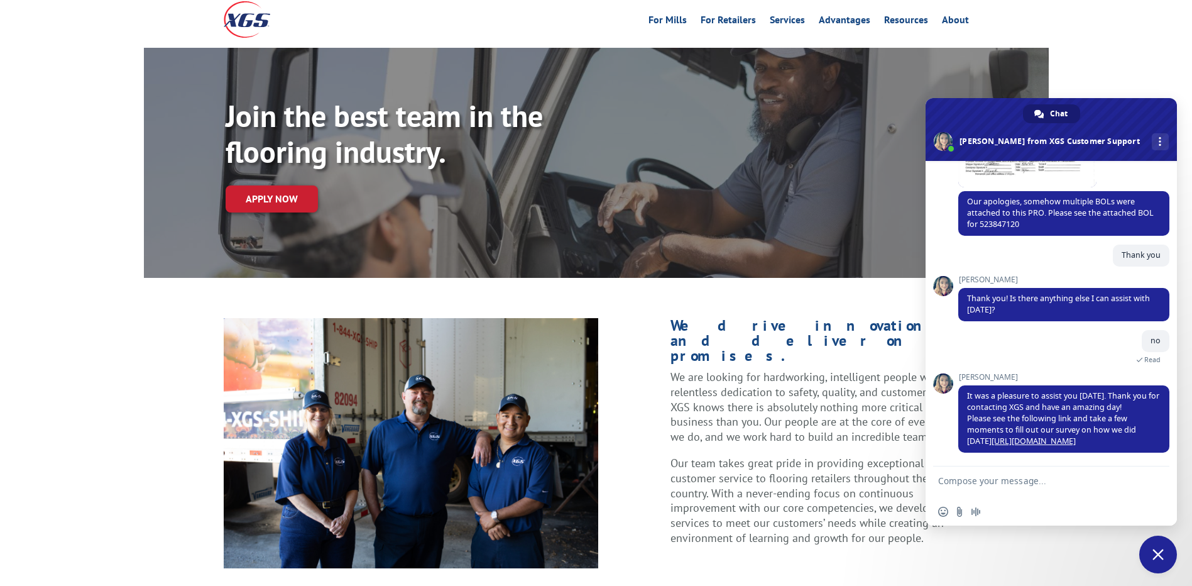
scroll to position [0, 0]
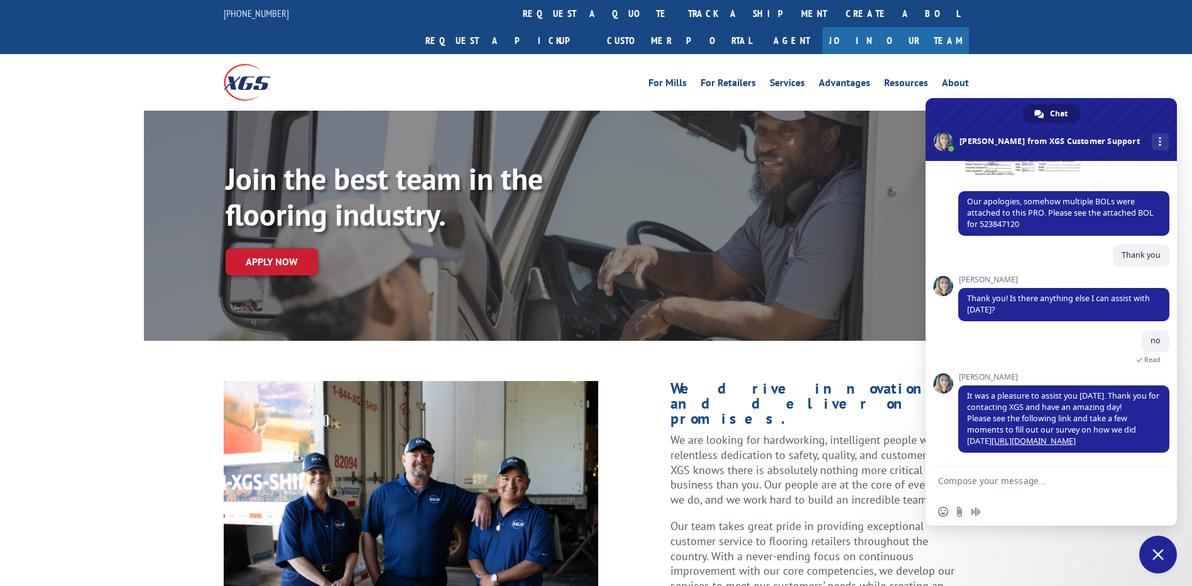
click at [1032, 321] on div "[PERSON_NAME] Thank you! Is there anything else I can assist with [DATE]? 3 min…" at bounding box center [1063, 302] width 211 height 55
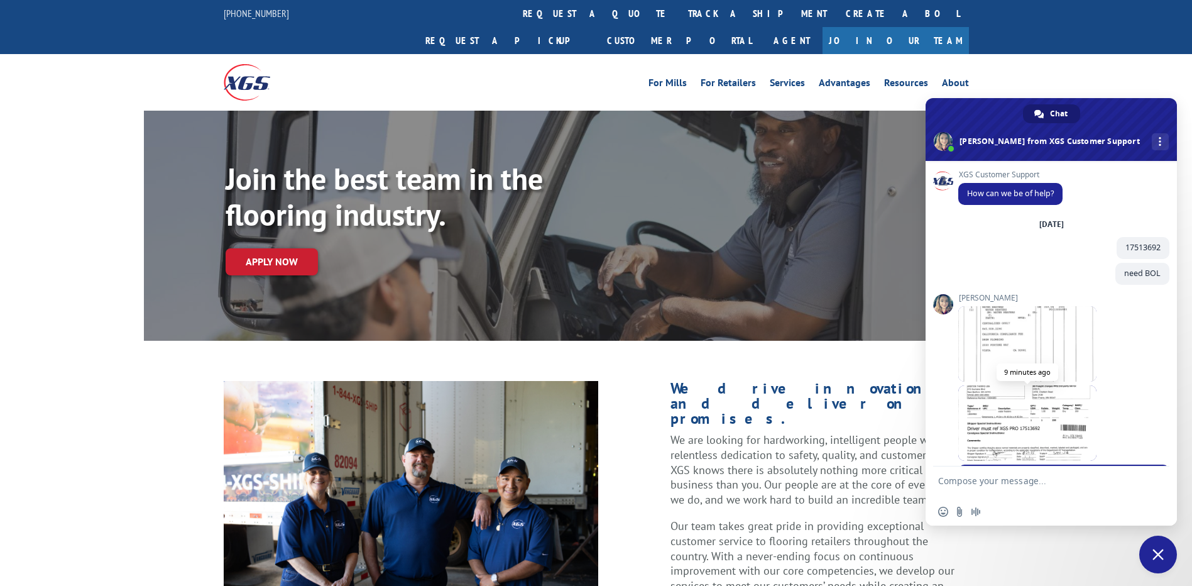
click at [1025, 441] on span at bounding box center [1027, 422] width 138 height 75
